Goal: Complete application form

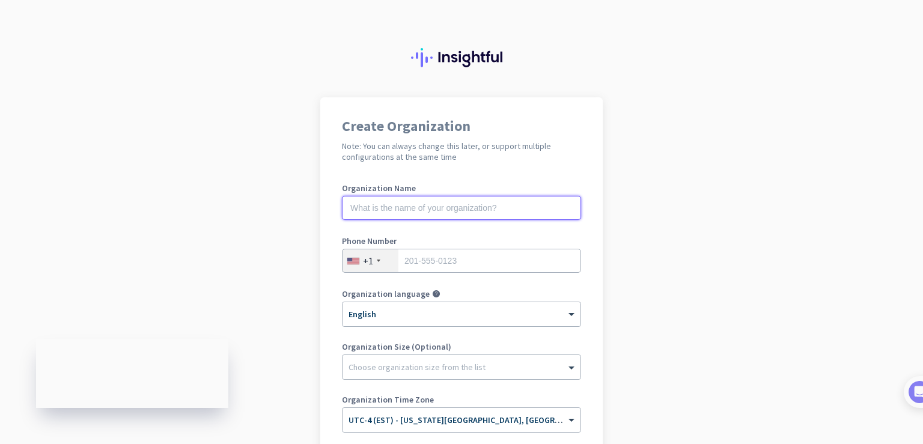
click at [361, 203] on input "text" at bounding box center [461, 208] width 239 height 24
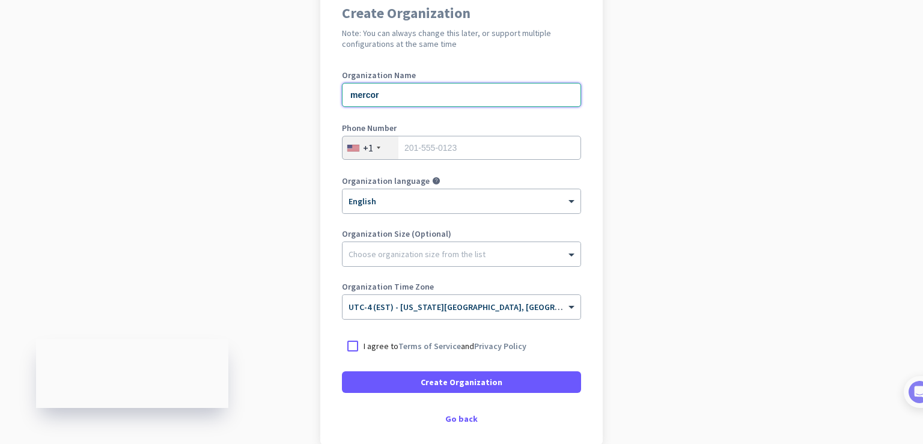
scroll to position [120, 0]
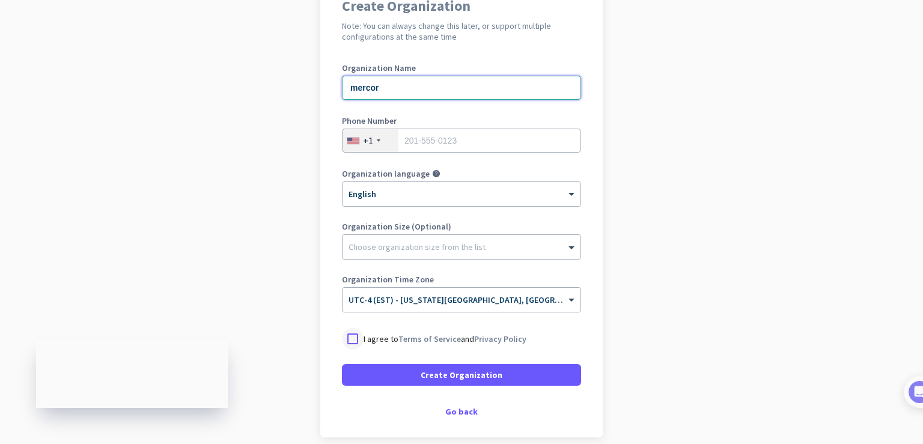
type input "mercor"
click at [346, 339] on div at bounding box center [353, 339] width 22 height 22
click at [397, 138] on input "tel" at bounding box center [461, 141] width 239 height 24
type input "8145920503"
click at [454, 412] on div "Go back" at bounding box center [461, 411] width 239 height 8
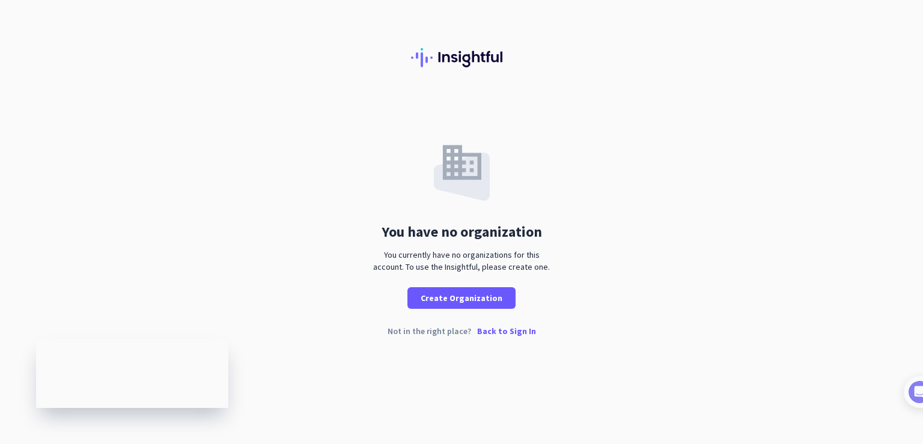
click at [499, 328] on p "Back to Sign In" at bounding box center [506, 331] width 59 height 8
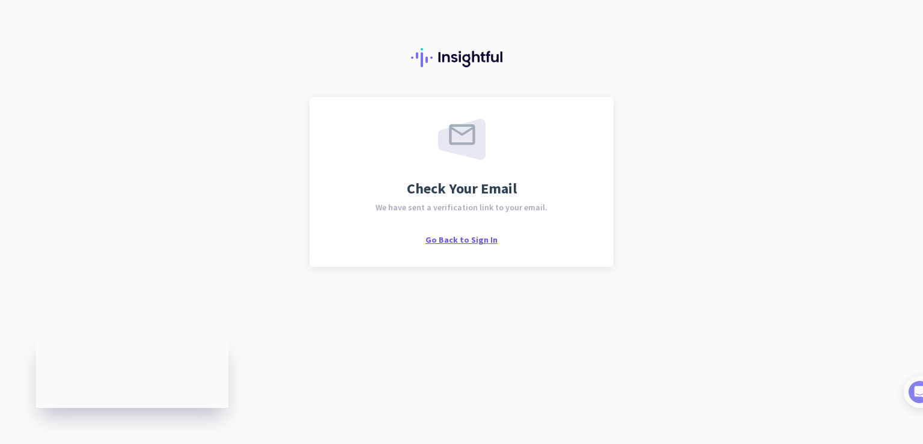
click at [452, 241] on span "Go Back to Sign In" at bounding box center [461, 239] width 72 height 11
